Goal: Information Seeking & Learning: Learn about a topic

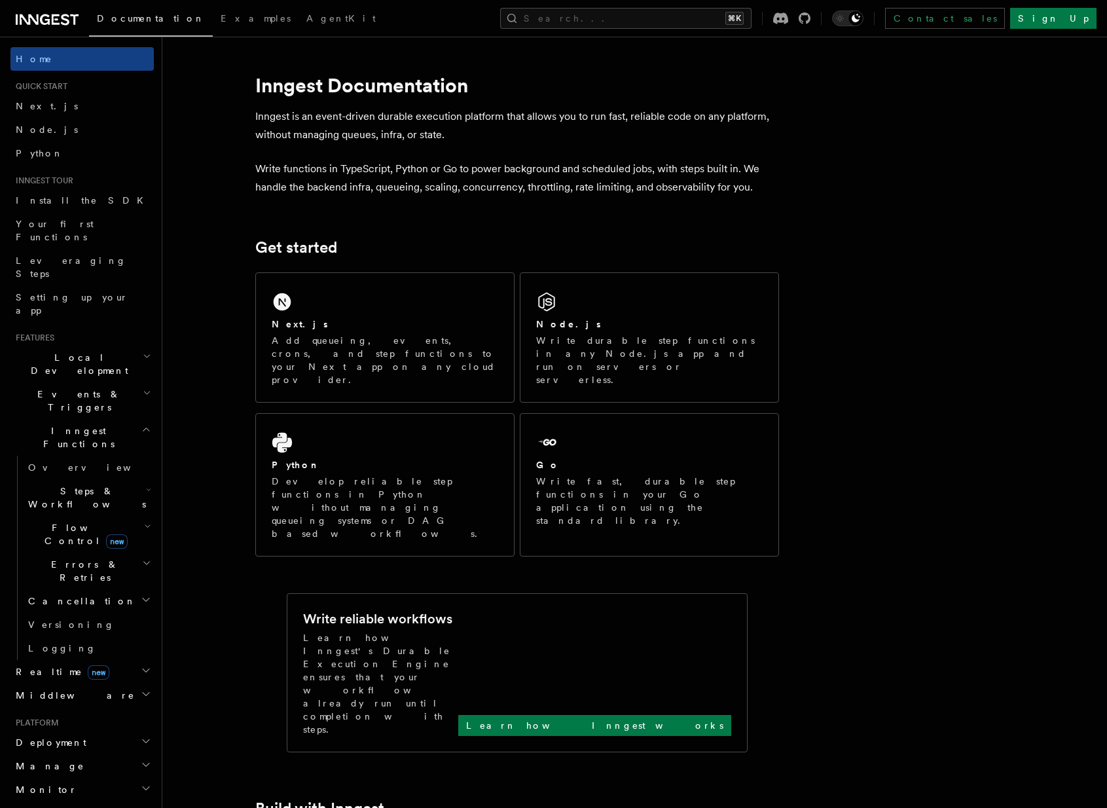
click at [640, 33] on div "Documentation Examples AgentKit Search... ⌘K Contact sales Sign Up" at bounding box center [553, 18] width 1107 height 37
click at [645, 16] on button "Search... ⌘K" at bounding box center [625, 18] width 251 height 21
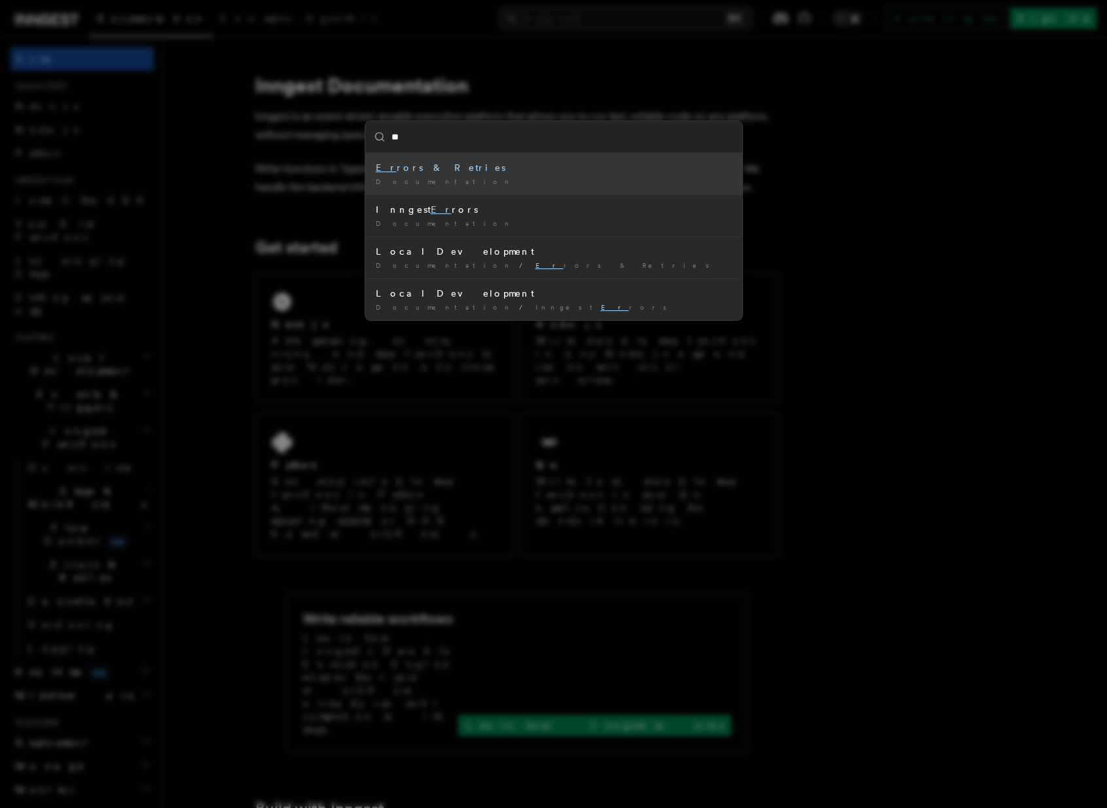
type input "***"
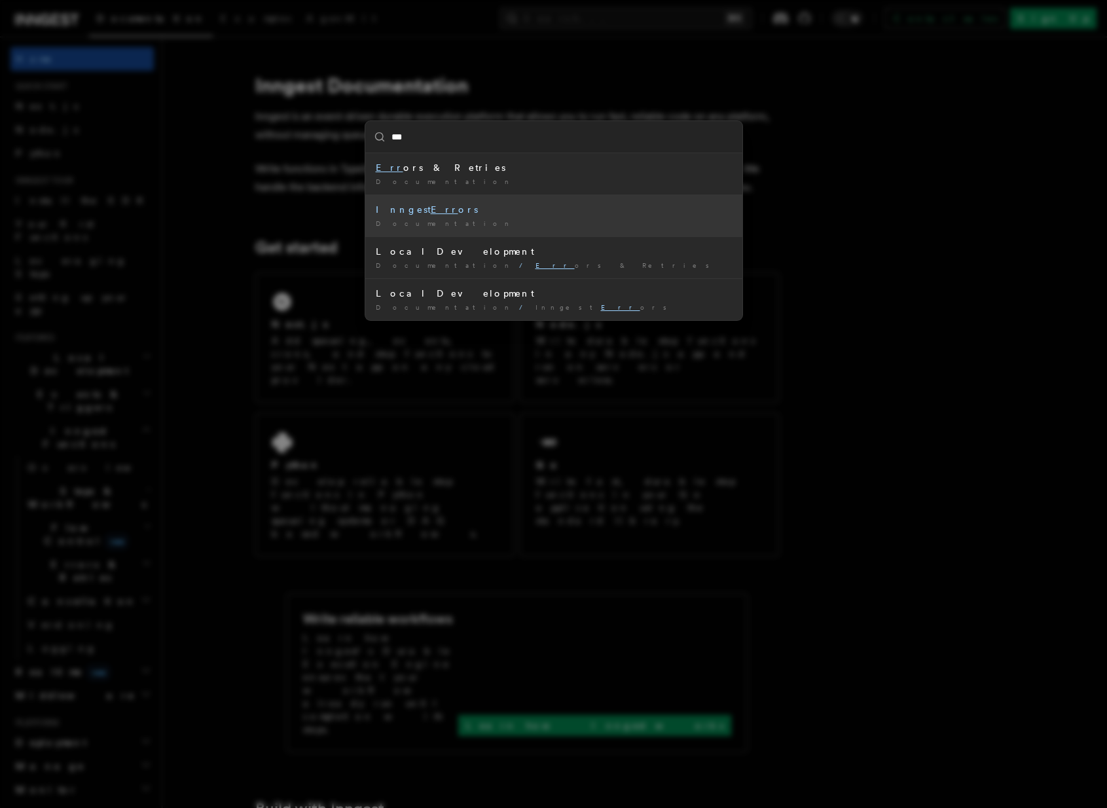
click at [447, 205] on div "Inngest Err ors" at bounding box center [554, 209] width 356 height 13
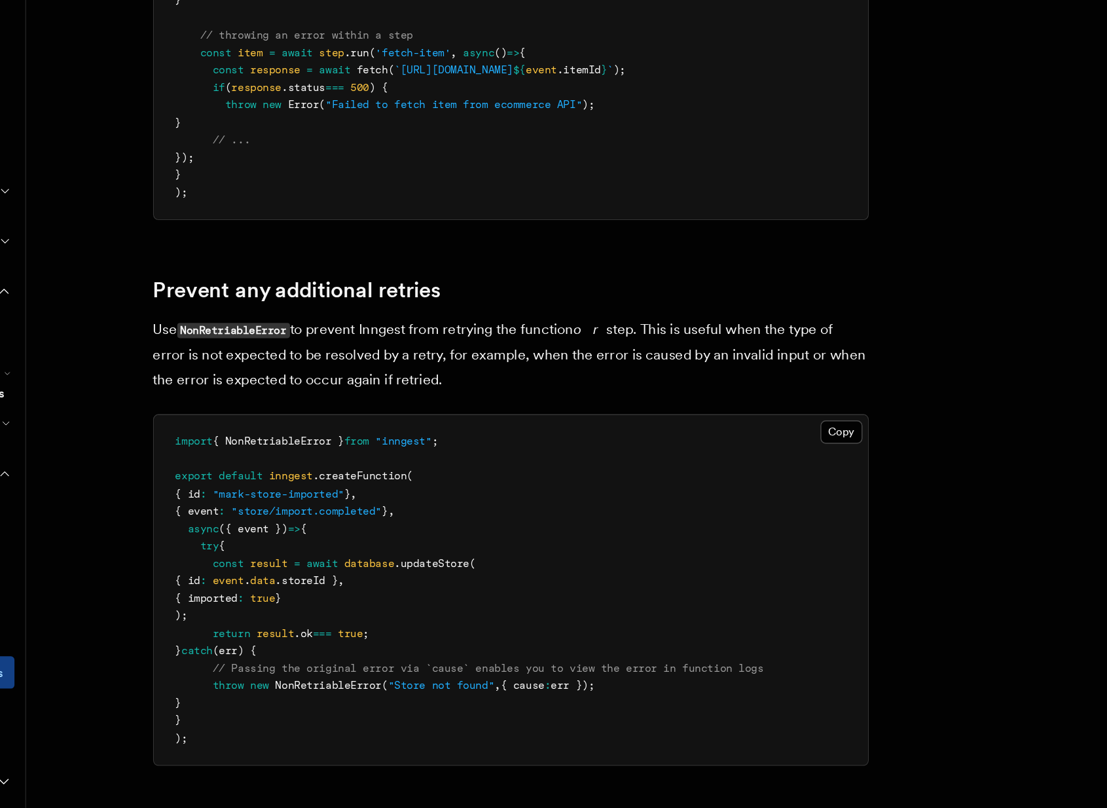
scroll to position [251, 0]
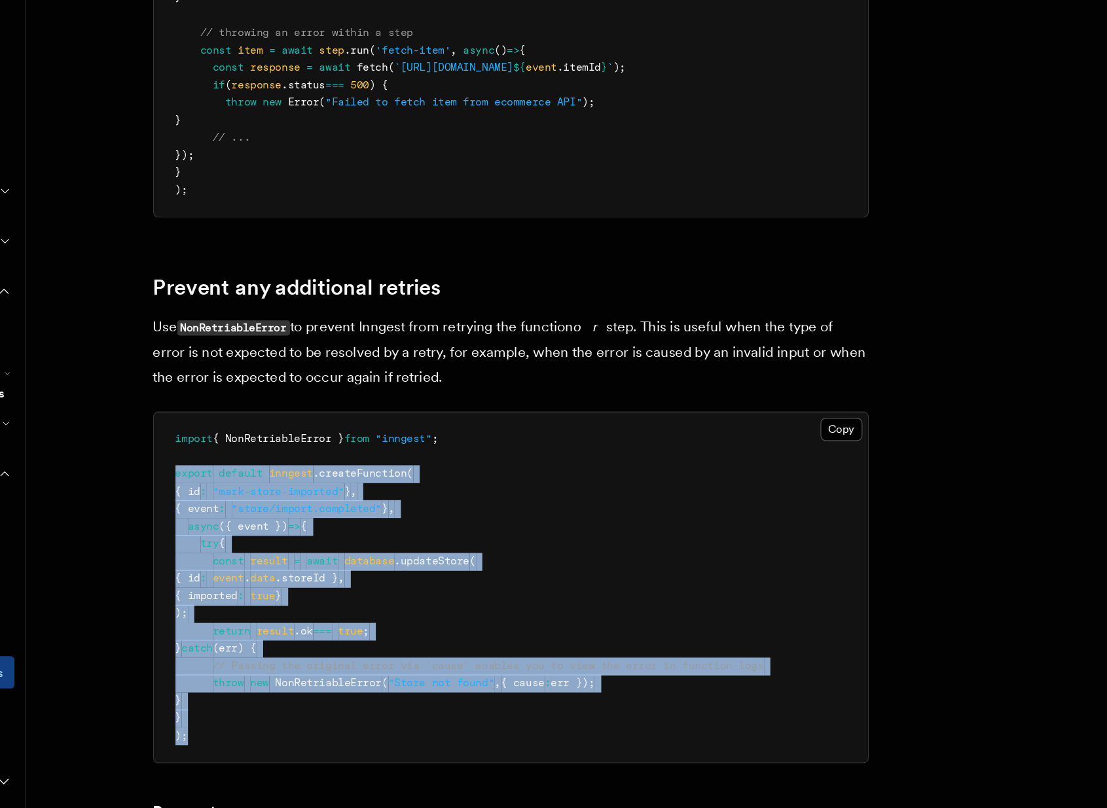
drag, startPoint x: 282, startPoint y: 755, endPoint x: 270, endPoint y: 568, distance: 186.9
click at [270, 568] on pre "import { NonRetriableError } from "inngest" ; export default inngest .createFun…" at bounding box center [517, 646] width 522 height 256
copy code "export default inngest .createFunction ( { id : "mark-store-imported" } , { eve…"
